Goal: Task Accomplishment & Management: Manage account settings

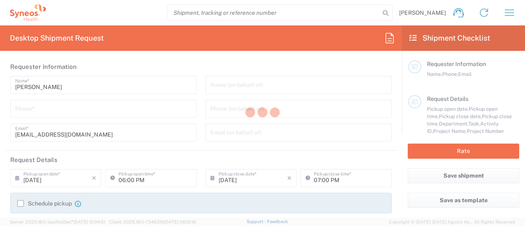
type input "Syneos Health Hungary Kft."
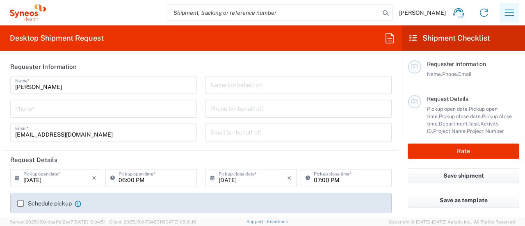
click at [505, 7] on icon "button" at bounding box center [509, 12] width 13 height 13
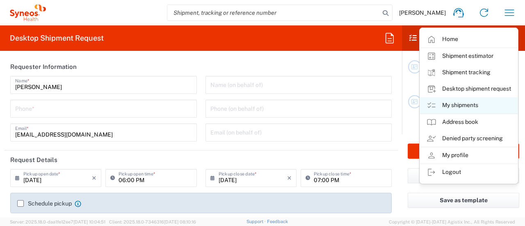
click at [463, 98] on link "My shipments" at bounding box center [469, 105] width 98 height 16
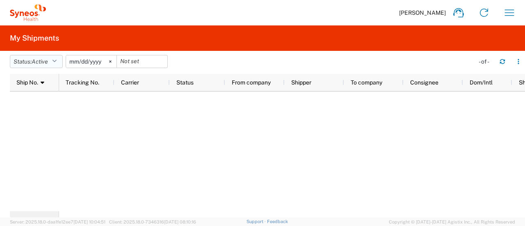
click at [57, 59] on icon "button" at bounding box center [54, 62] width 5 height 6
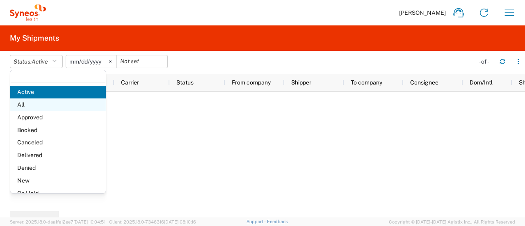
click at [56, 109] on span "All" at bounding box center [58, 104] width 96 height 13
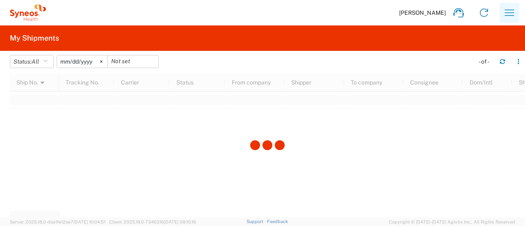
click at [514, 10] on icon "button" at bounding box center [509, 12] width 13 height 13
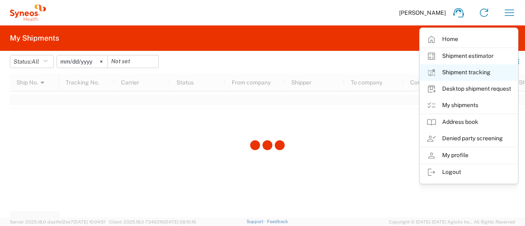
click at [461, 73] on link "Shipment tracking" at bounding box center [469, 72] width 98 height 16
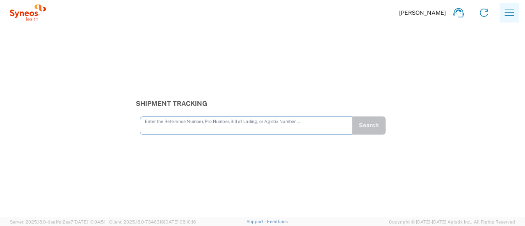
click at [505, 13] on icon "button" at bounding box center [509, 12] width 9 height 6
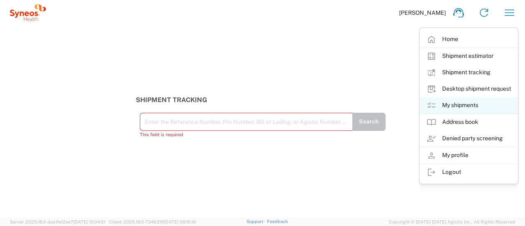
click at [458, 109] on link "My shipments" at bounding box center [469, 105] width 98 height 16
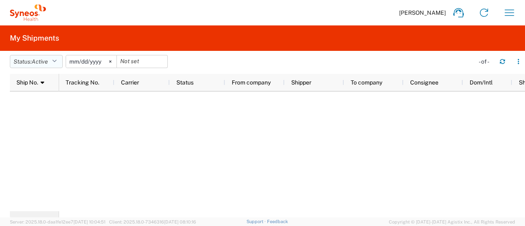
click at [53, 64] on button "Status: Active" at bounding box center [36, 61] width 53 height 13
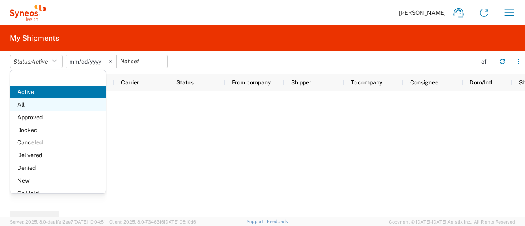
click at [55, 107] on span "All" at bounding box center [58, 104] width 96 height 13
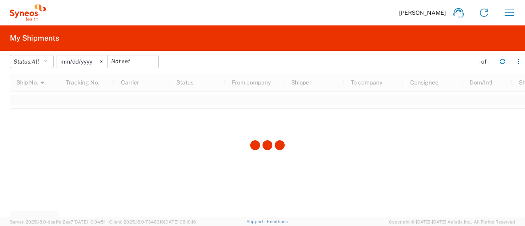
click at [164, 138] on div at bounding box center [267, 145] width 515 height 143
click at [45, 59] on button "Status: All" at bounding box center [32, 61] width 44 height 13
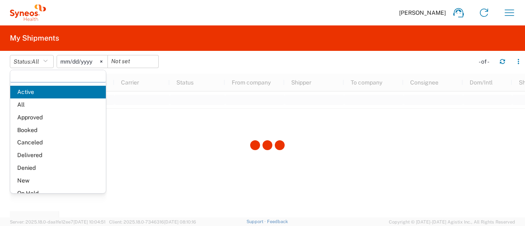
scroll to position [47, 0]
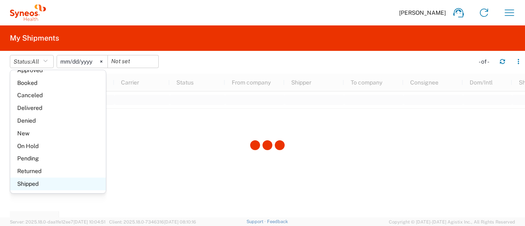
click at [57, 182] on span "Shipped" at bounding box center [58, 183] width 96 height 13
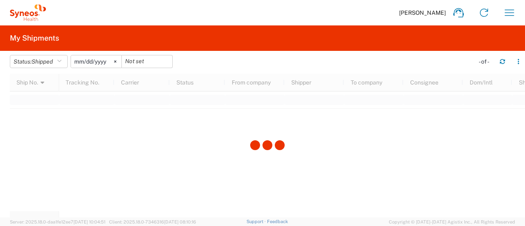
click at [228, 159] on div at bounding box center [267, 145] width 515 height 143
click at [119, 58] on svg-icon at bounding box center [115, 61] width 12 height 12
click at [156, 63] on input "date" at bounding box center [147, 61] width 50 height 12
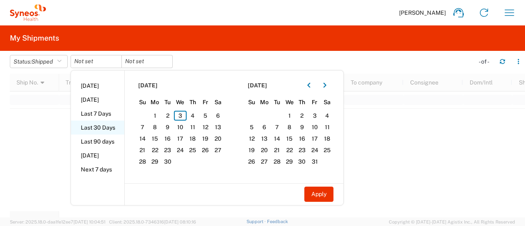
click at [108, 129] on li "Last 30 Days" at bounding box center [97, 128] width 53 height 14
type input "2025-08-05"
type input "2025-09-03"
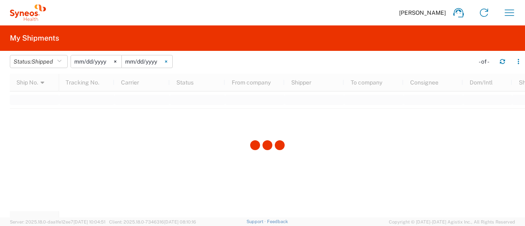
click at [172, 61] on svg-icon at bounding box center [166, 61] width 12 height 12
click at [119, 63] on svg-icon at bounding box center [115, 61] width 12 height 12
click at [98, 63] on input "date" at bounding box center [96, 61] width 50 height 12
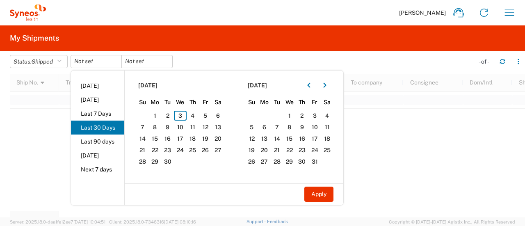
click at [112, 125] on li "Last 30 Days" at bounding box center [97, 128] width 53 height 14
type input "2025-08-05"
type input "2025-09-03"
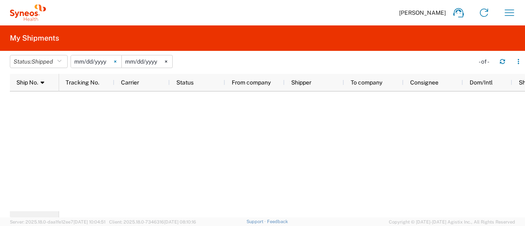
click at [118, 60] on svg-icon at bounding box center [115, 61] width 12 height 12
click at [171, 63] on svg-icon at bounding box center [166, 61] width 12 height 12
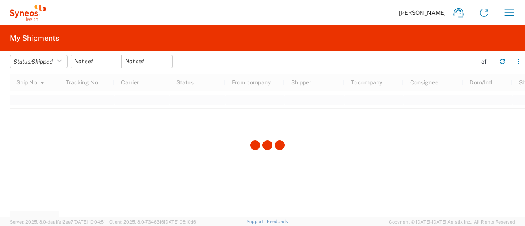
click at [23, 14] on icon at bounding box center [22, 13] width 4 height 5
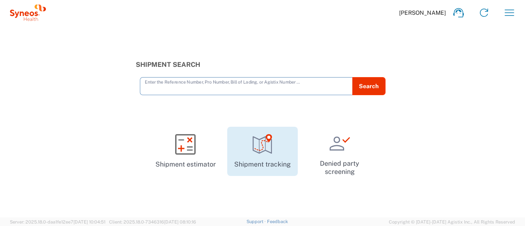
click at [267, 158] on link "Shipment tracking" at bounding box center [262, 151] width 71 height 49
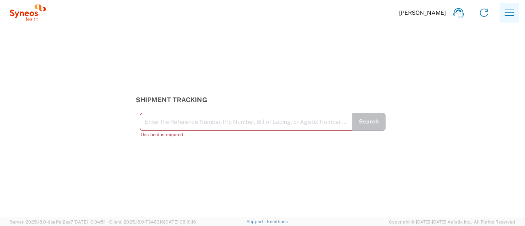
click at [511, 14] on icon "button" at bounding box center [509, 12] width 13 height 13
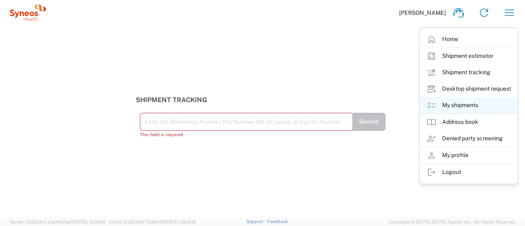
click at [461, 104] on link "My shipments" at bounding box center [469, 105] width 98 height 16
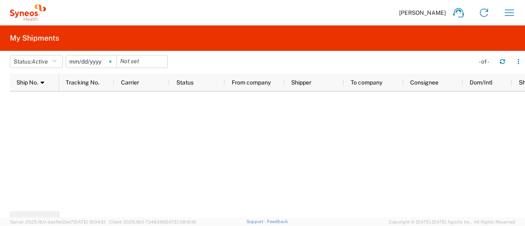
click at [114, 61] on svg-icon at bounding box center [110, 61] width 12 height 12
click at [428, 13] on span "[PERSON_NAME]" at bounding box center [422, 12] width 47 height 7
click at [500, 13] on button "button" at bounding box center [509, 13] width 20 height 20
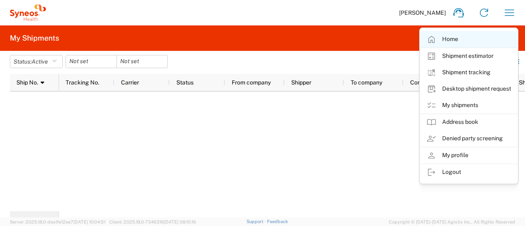
click at [481, 34] on link "Home" at bounding box center [469, 39] width 98 height 16
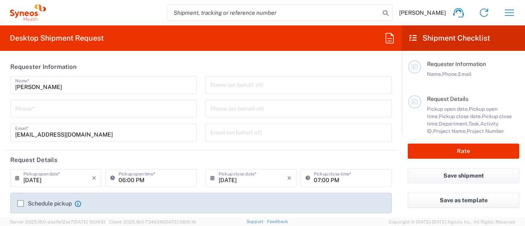
type input "[GEOGRAPHIC_DATA]"
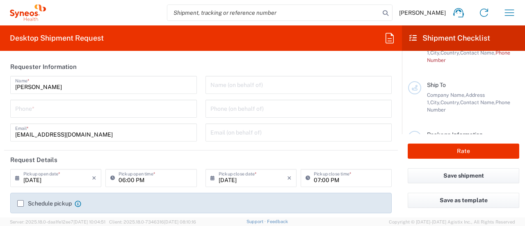
scroll to position [161, 0]
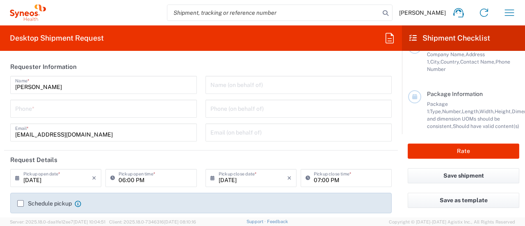
type input "Syneos Health Hungary Kft."
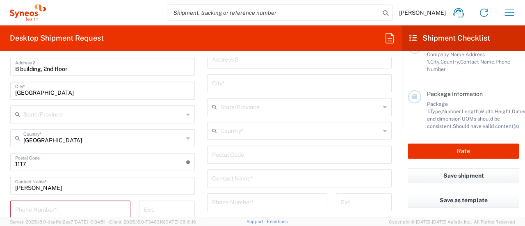
type input "3110"
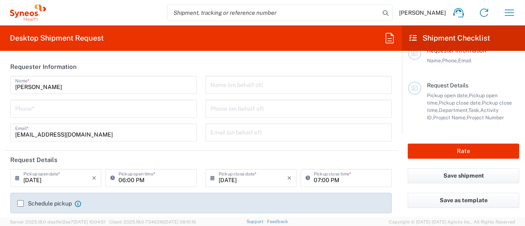
scroll to position [0, 0]
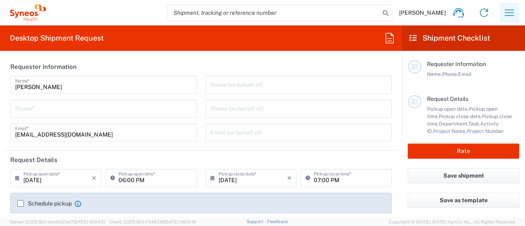
click at [507, 16] on icon "button" at bounding box center [509, 12] width 9 height 6
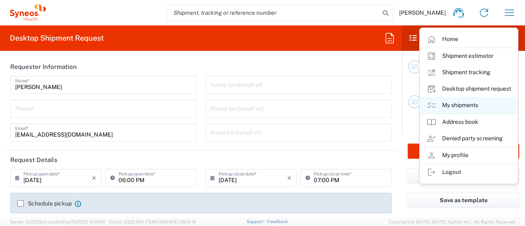
click at [450, 99] on link "My shipments" at bounding box center [469, 105] width 98 height 16
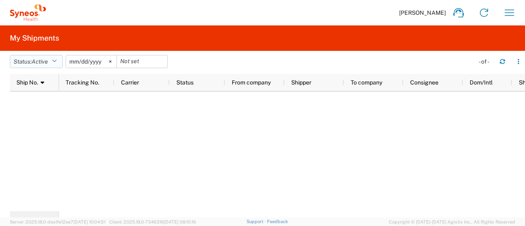
click at [40, 68] on button "Status: Active" at bounding box center [36, 61] width 53 height 13
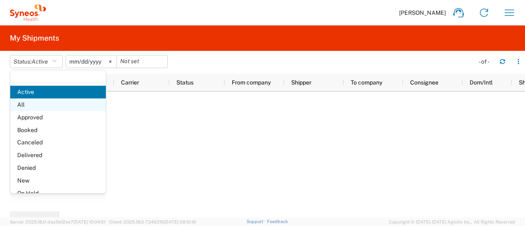
click at [39, 104] on span "All" at bounding box center [58, 104] width 96 height 13
